Goal: Information Seeking & Learning: Learn about a topic

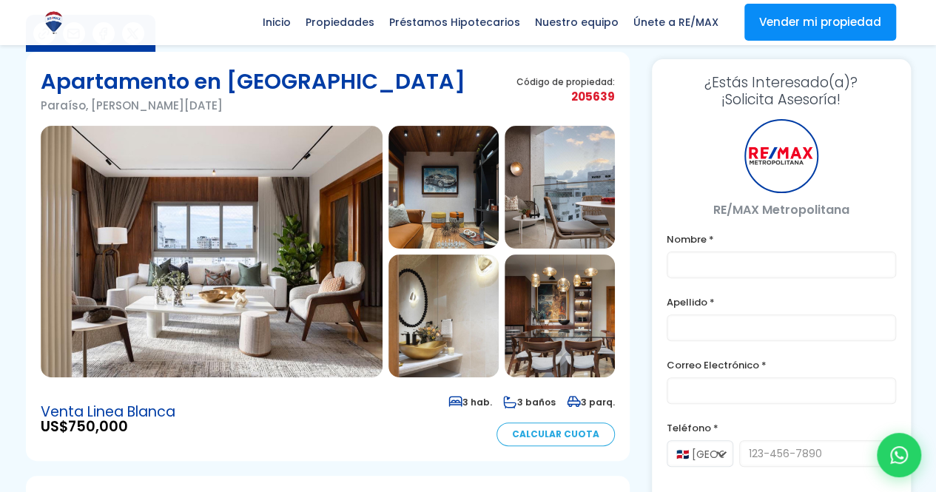
scroll to position [74, 0]
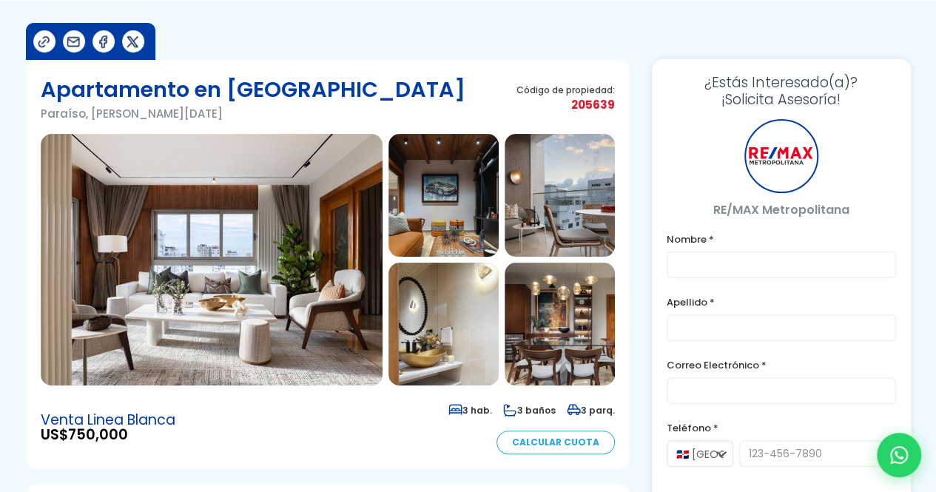
click at [327, 303] on img at bounding box center [212, 260] width 342 height 252
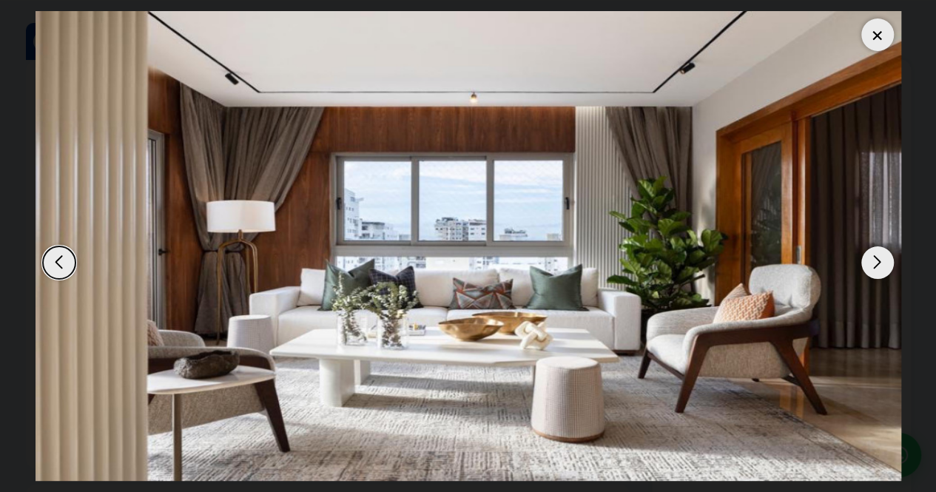
click at [881, 261] on div "Next slide" at bounding box center [877, 262] width 33 height 33
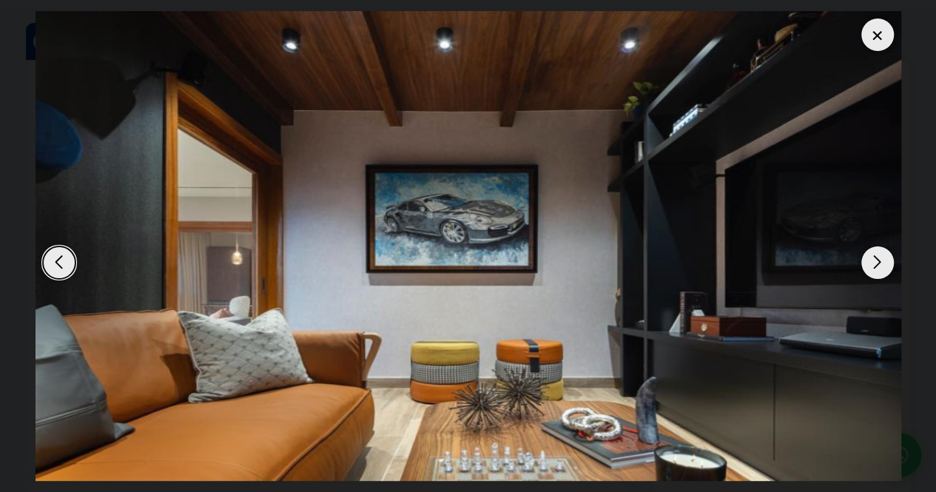
click at [879, 261] on div "Next slide" at bounding box center [877, 262] width 33 height 33
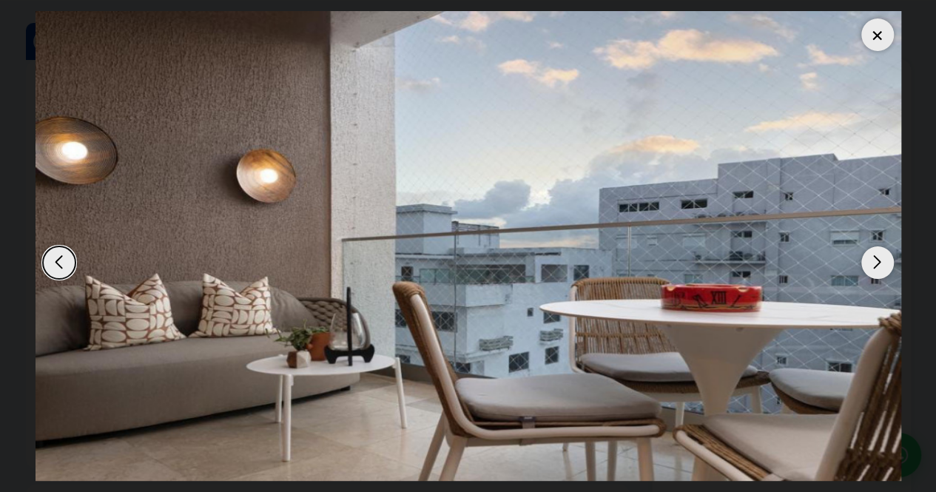
click at [879, 261] on div "Next slide" at bounding box center [877, 262] width 33 height 33
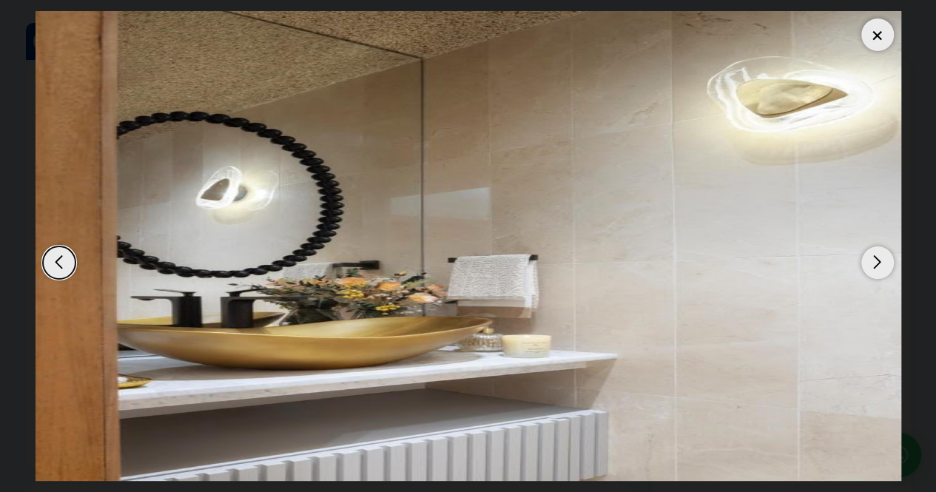
click at [879, 261] on div "Next slide" at bounding box center [877, 262] width 33 height 33
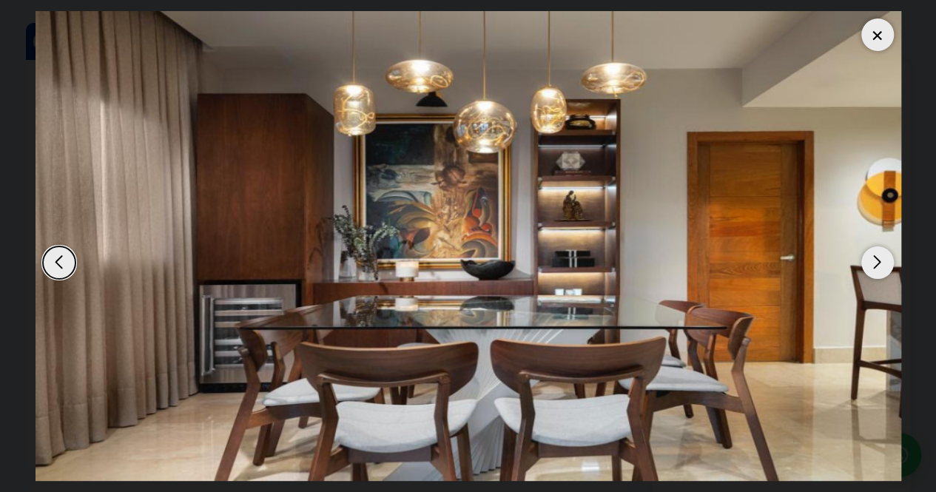
click at [879, 261] on div "Next slide" at bounding box center [877, 262] width 33 height 33
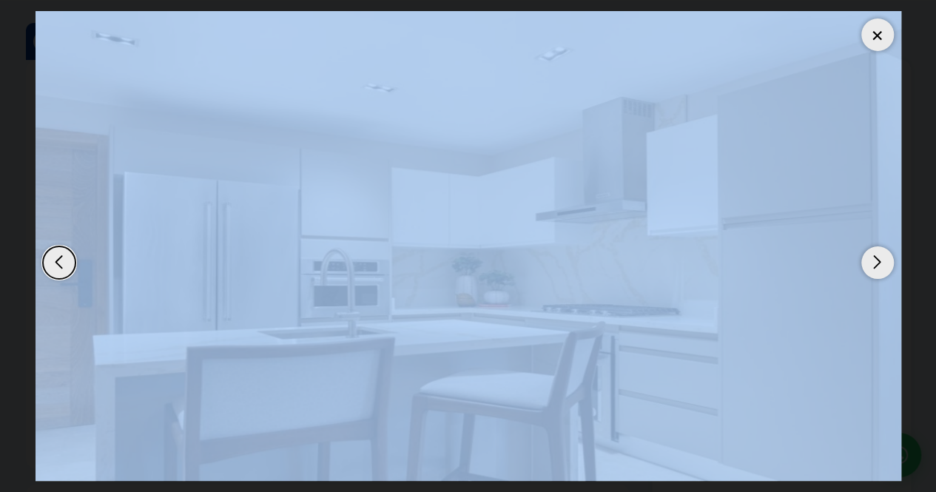
click at [879, 261] on div "Next slide" at bounding box center [877, 262] width 33 height 33
click at [881, 33] on div at bounding box center [877, 34] width 33 height 33
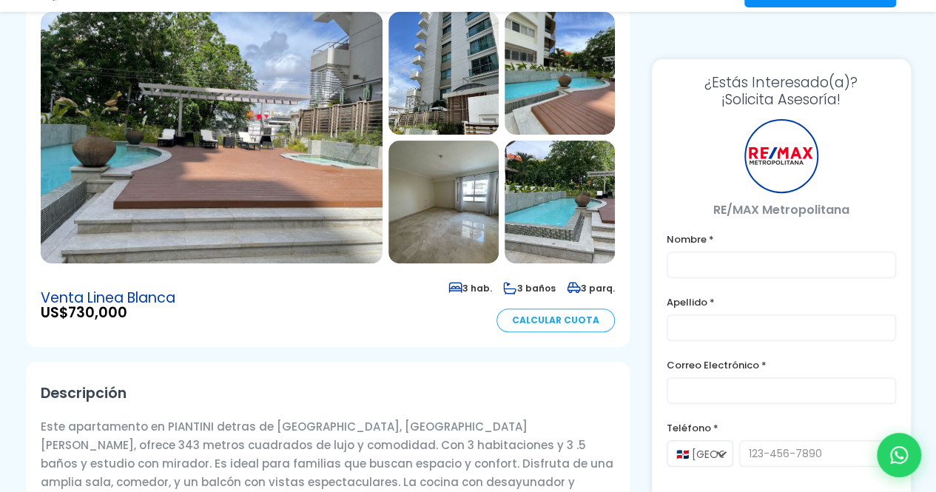
scroll to position [222, 0]
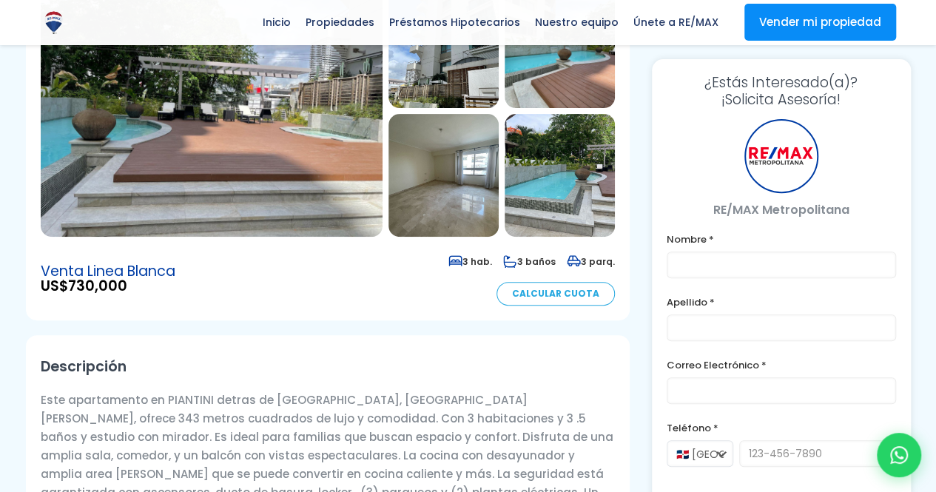
click at [288, 168] on img at bounding box center [212, 111] width 342 height 252
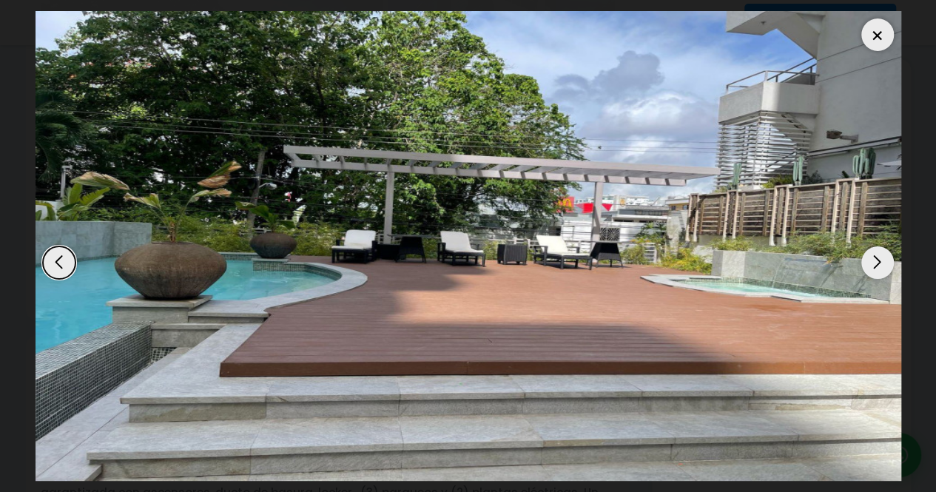
click at [872, 256] on div "Next slide" at bounding box center [877, 262] width 33 height 33
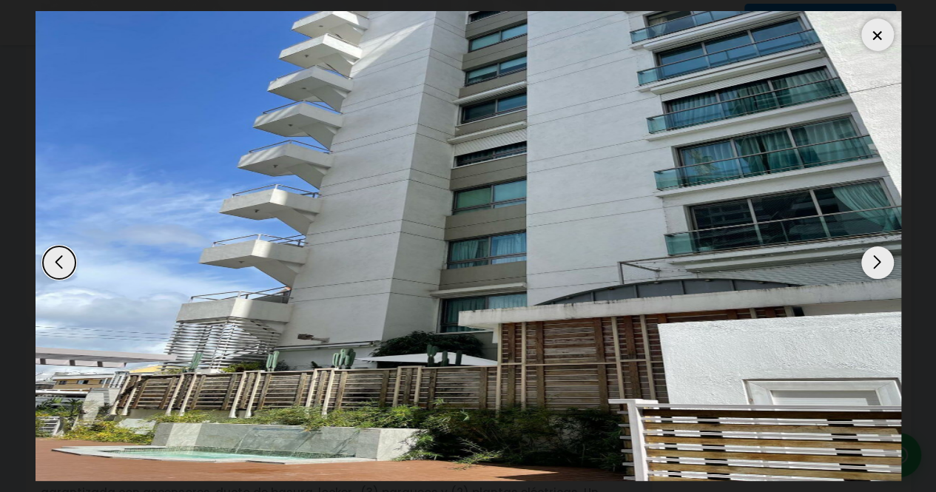
click at [882, 260] on div "Next slide" at bounding box center [877, 262] width 33 height 33
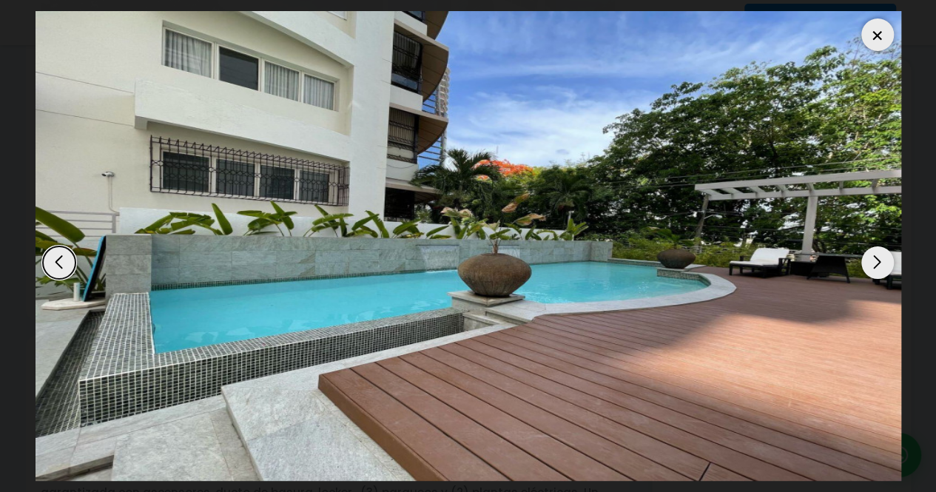
click at [882, 260] on div "Next slide" at bounding box center [877, 262] width 33 height 33
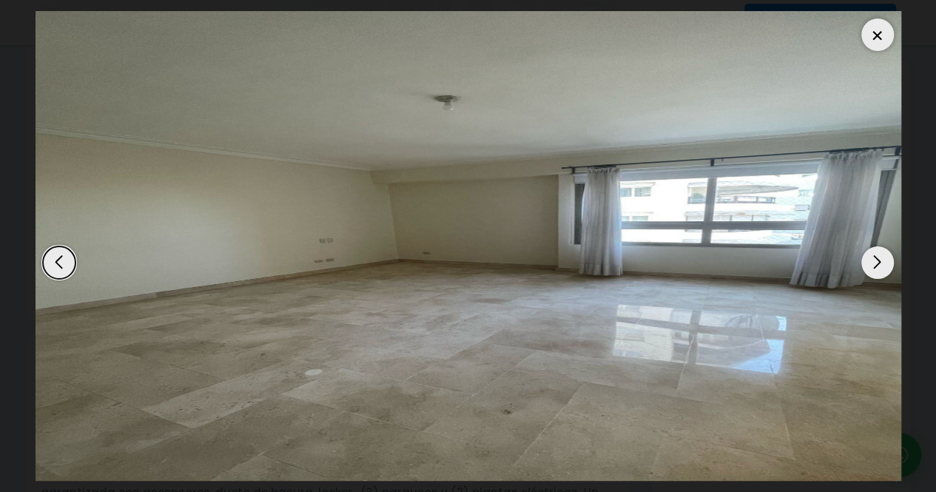
click at [882, 260] on div "Next slide" at bounding box center [877, 262] width 33 height 33
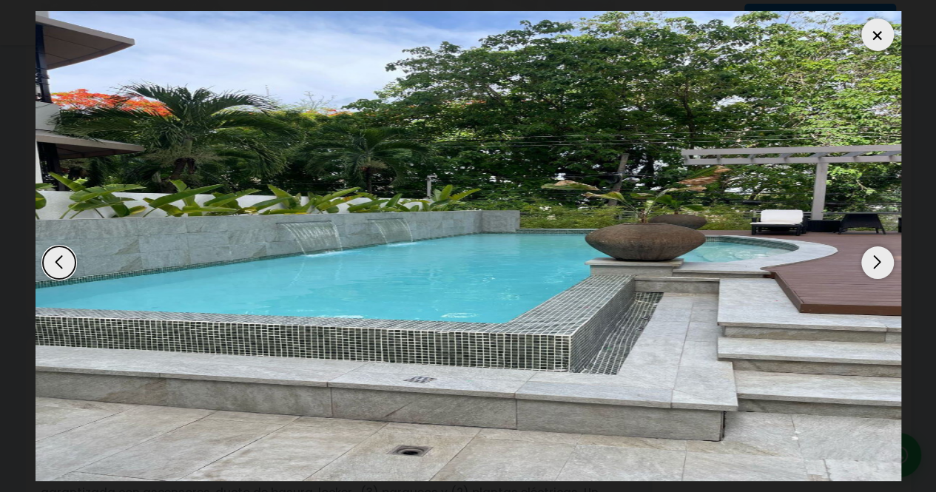
click at [882, 260] on div "Next slide" at bounding box center [877, 262] width 33 height 33
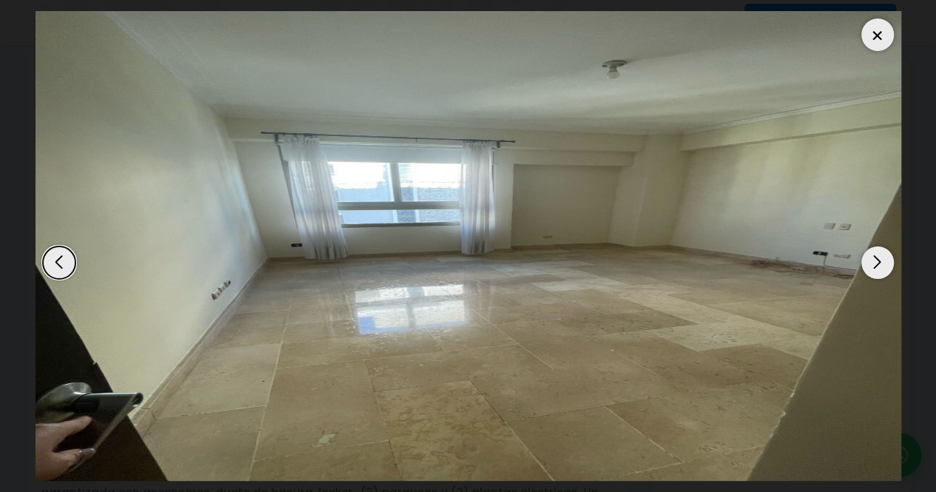
click at [882, 260] on div "Next slide" at bounding box center [877, 262] width 33 height 33
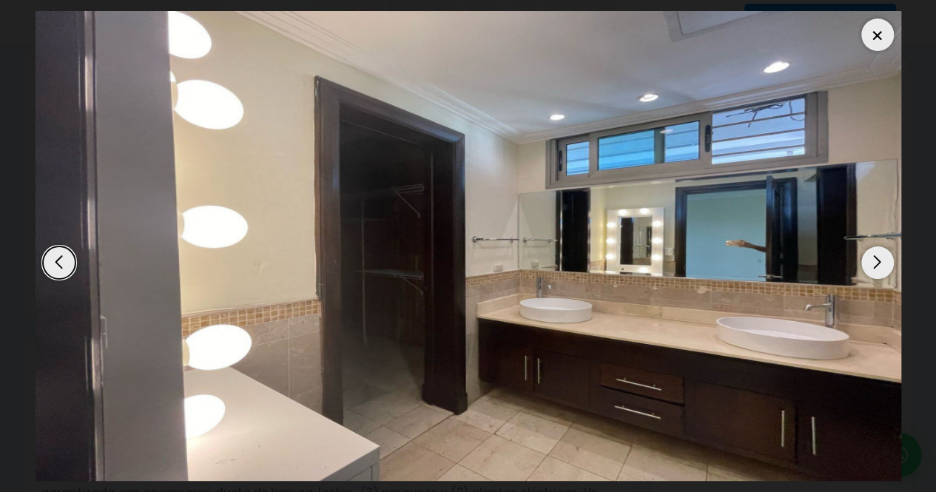
click at [882, 260] on div "Next slide" at bounding box center [877, 262] width 33 height 33
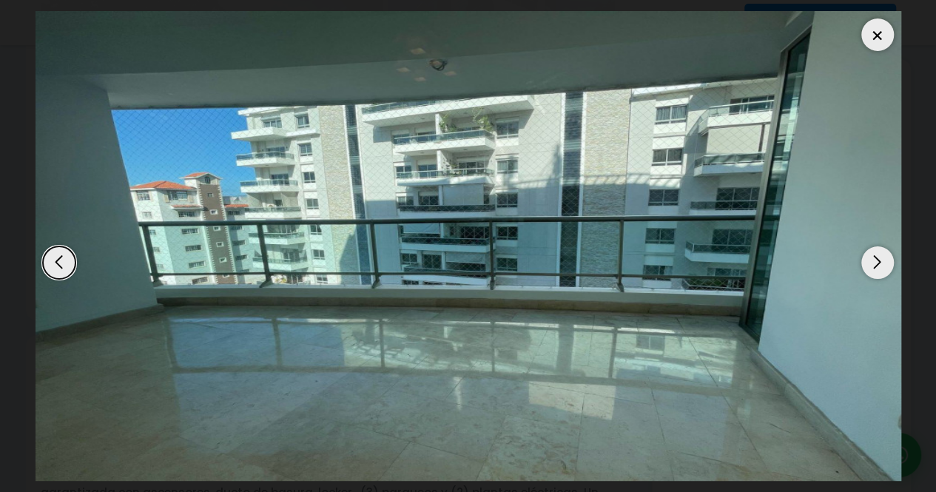
click at [882, 260] on div "Next slide" at bounding box center [877, 262] width 33 height 33
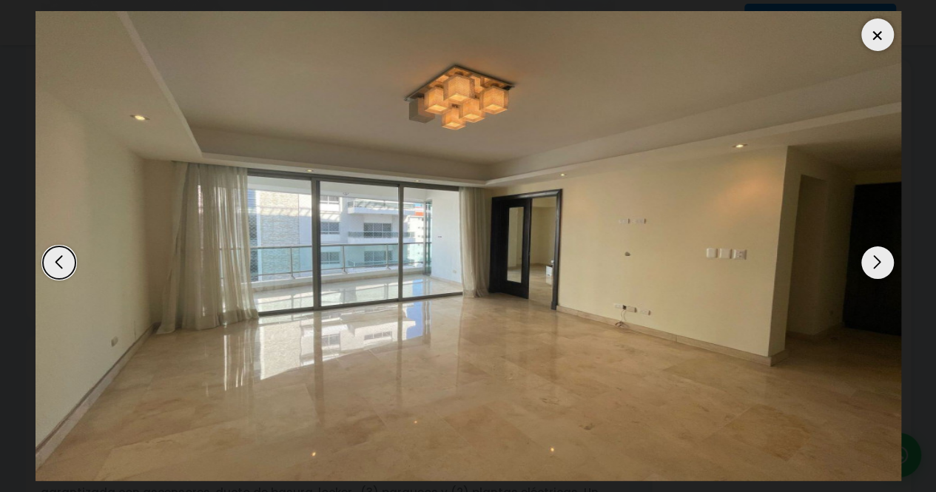
click at [882, 260] on div "Next slide" at bounding box center [877, 262] width 33 height 33
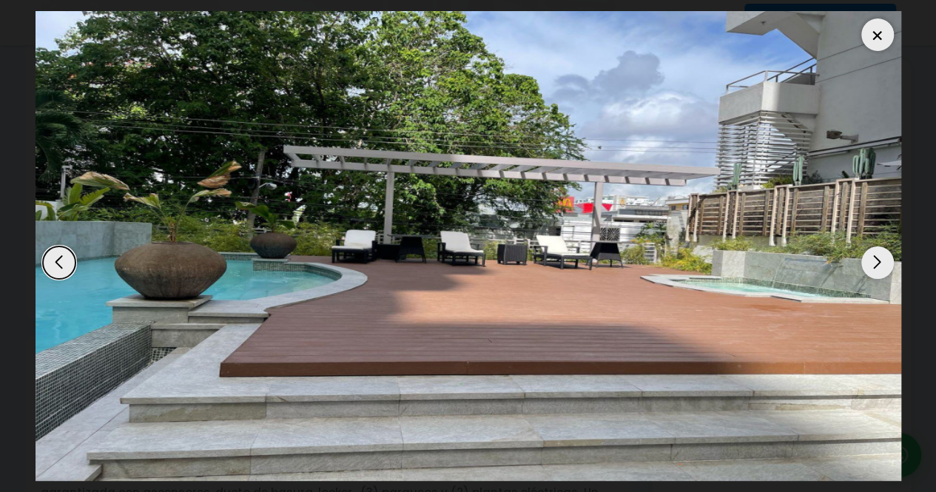
click at [61, 257] on div "Previous slide" at bounding box center [59, 262] width 33 height 33
